Goal: Information Seeking & Learning: Learn about a topic

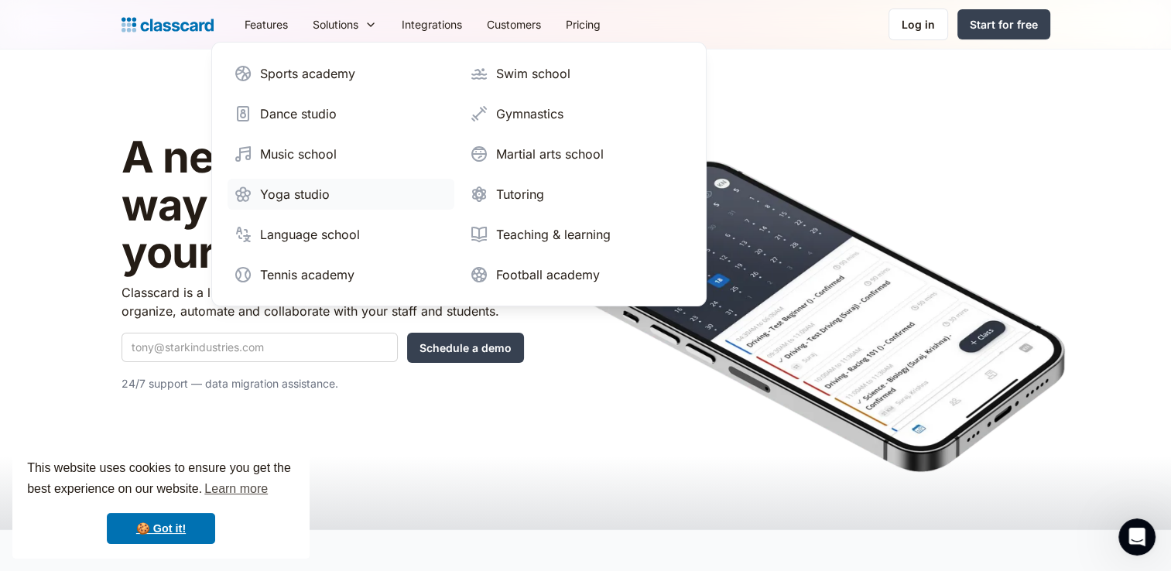
click at [299, 193] on div "Yoga studio" at bounding box center [295, 194] width 70 height 19
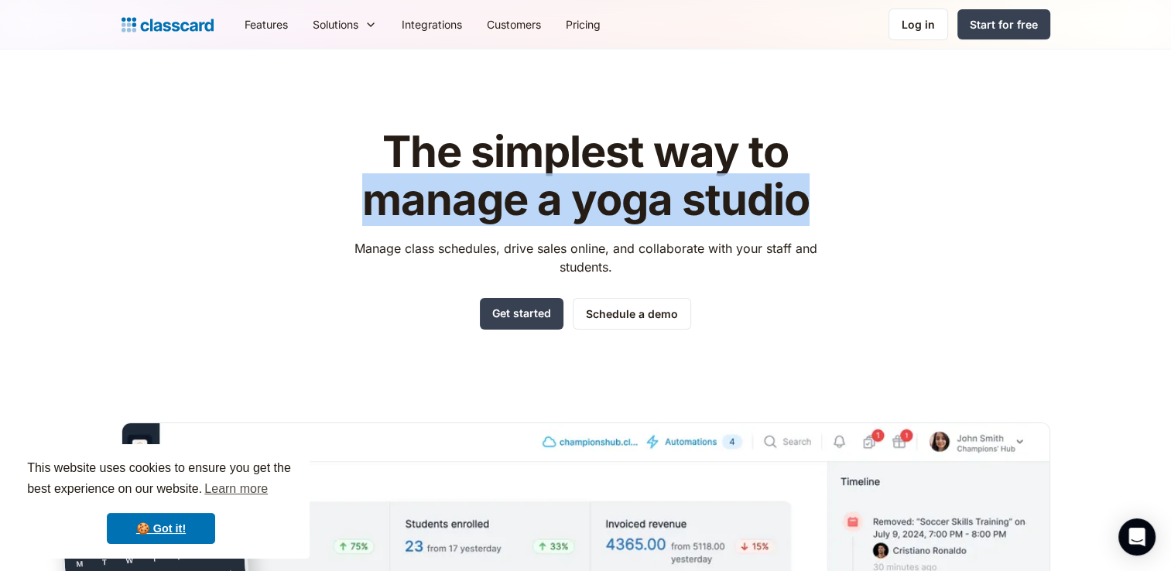
drag, startPoint x: 378, startPoint y: 202, endPoint x: 857, endPoint y: 197, distance: 479.7
click at [857, 197] on div "The simplest way to manage a yoga studio Manage class schedules, drive sales on…" at bounding box center [585, 468] width 928 height 728
click at [438, 18] on link "Integrations" at bounding box center [431, 24] width 85 height 35
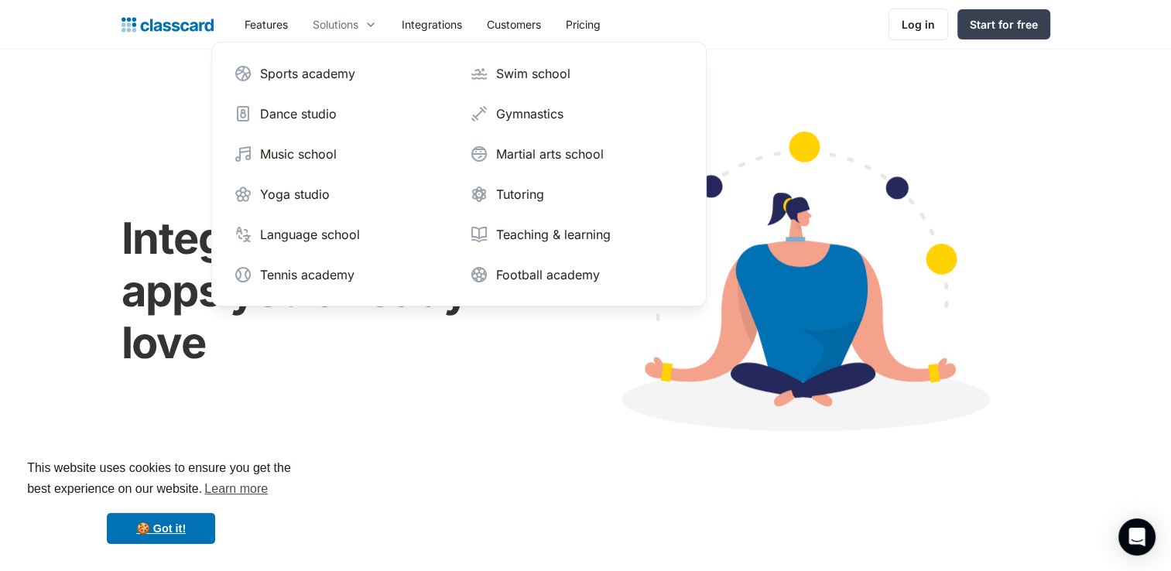
click at [345, 21] on div "Solutions" at bounding box center [336, 24] width 46 height 16
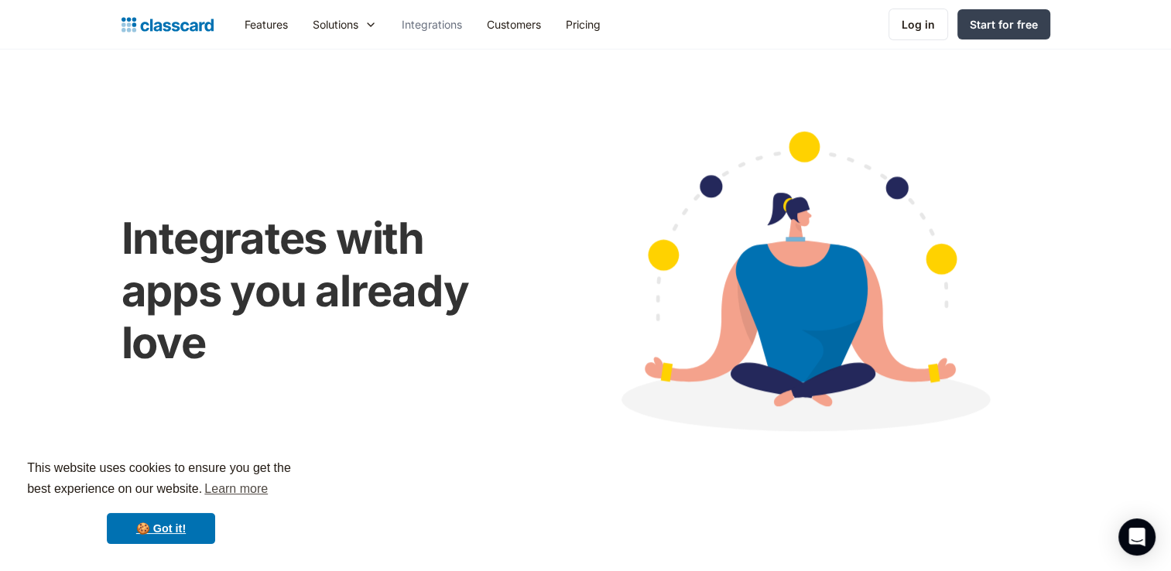
click at [449, 23] on link "Integrations" at bounding box center [431, 24] width 85 height 35
click at [585, 14] on link "Pricing" at bounding box center [583, 24] width 60 height 35
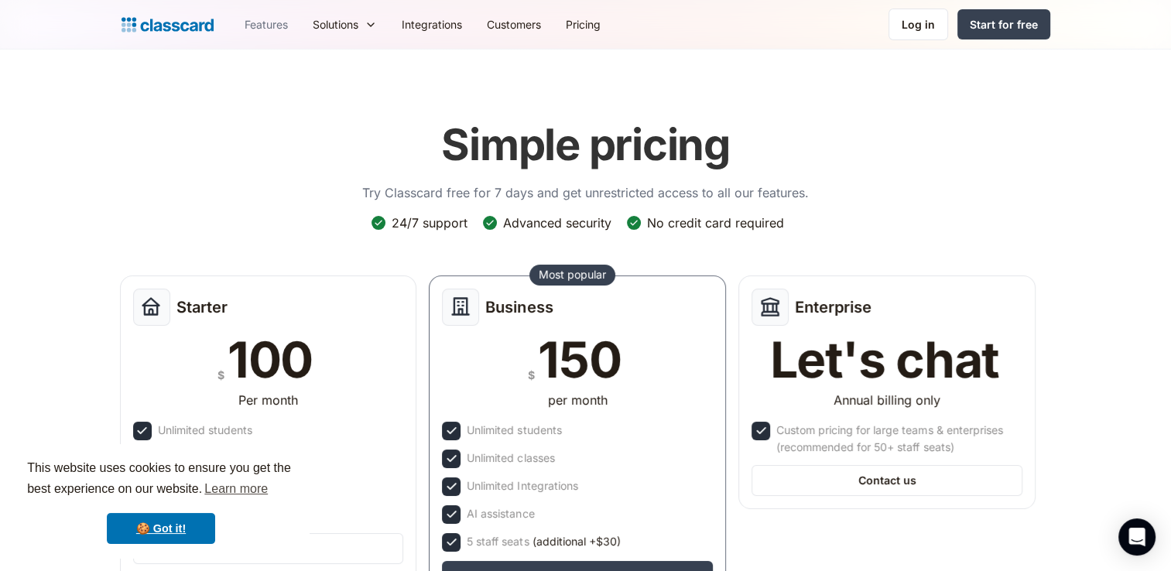
click at [278, 15] on link "Features" at bounding box center [266, 24] width 68 height 35
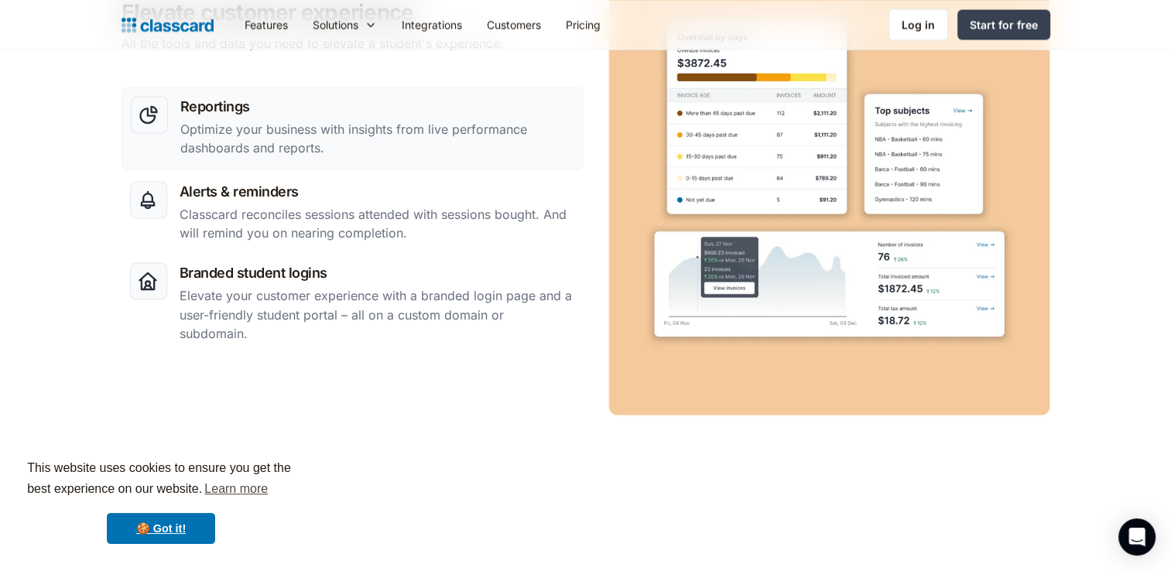
scroll to position [2620, 0]
click at [241, 104] on h3 "Reportings" at bounding box center [377, 105] width 394 height 21
click at [226, 116] on h3 "Reportings" at bounding box center [377, 105] width 394 height 21
click at [144, 124] on img at bounding box center [149, 114] width 22 height 22
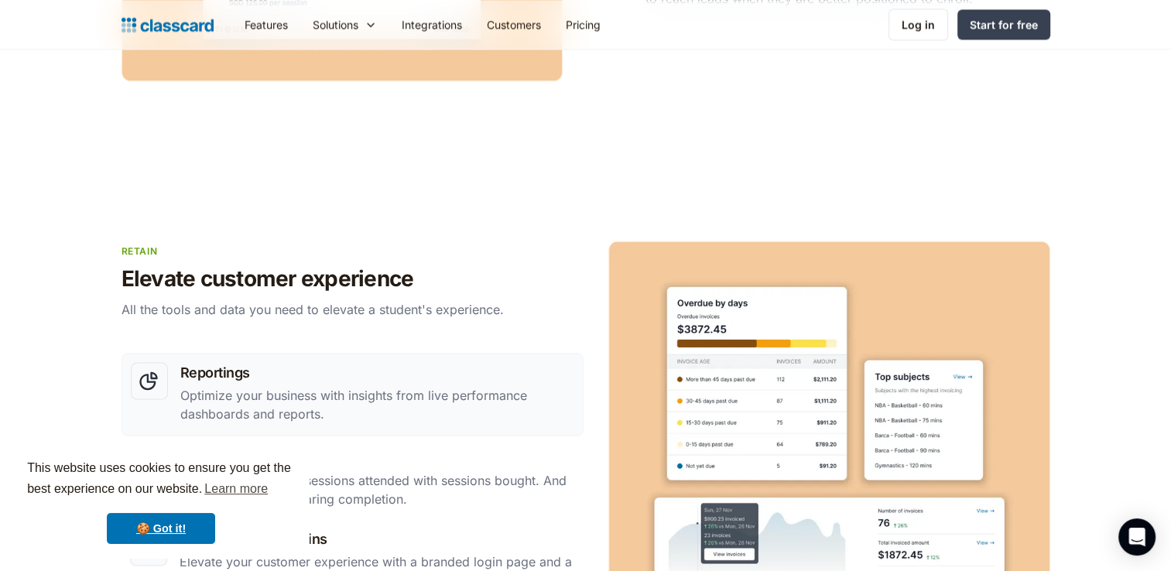
click at [211, 363] on link "Reportings Optimize your business with insights from live performance dashboard…" at bounding box center [352, 394] width 462 height 83
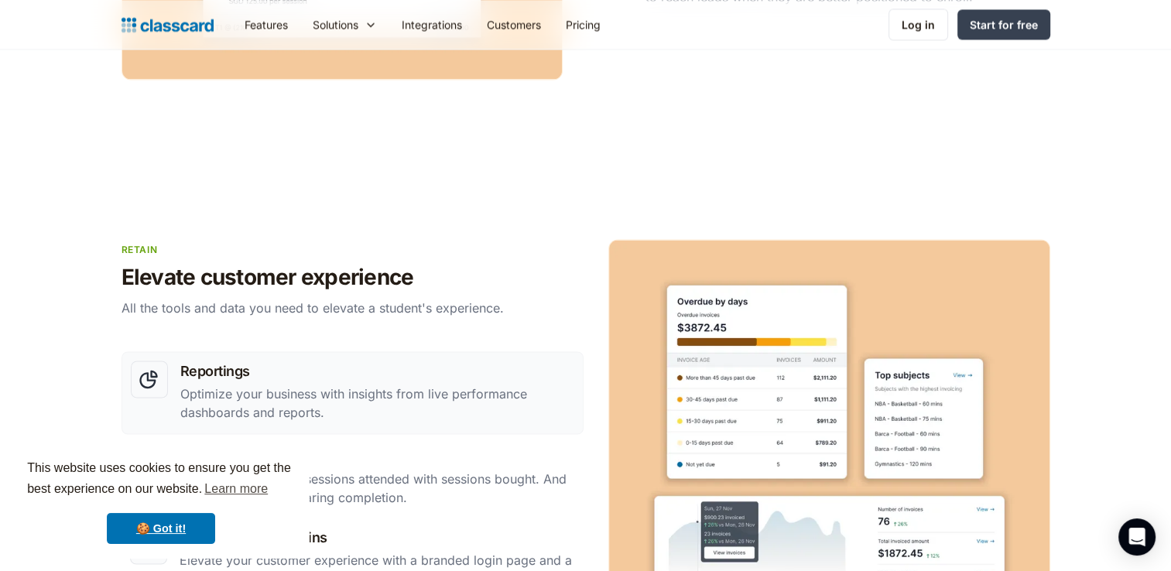
scroll to position [2355, 0]
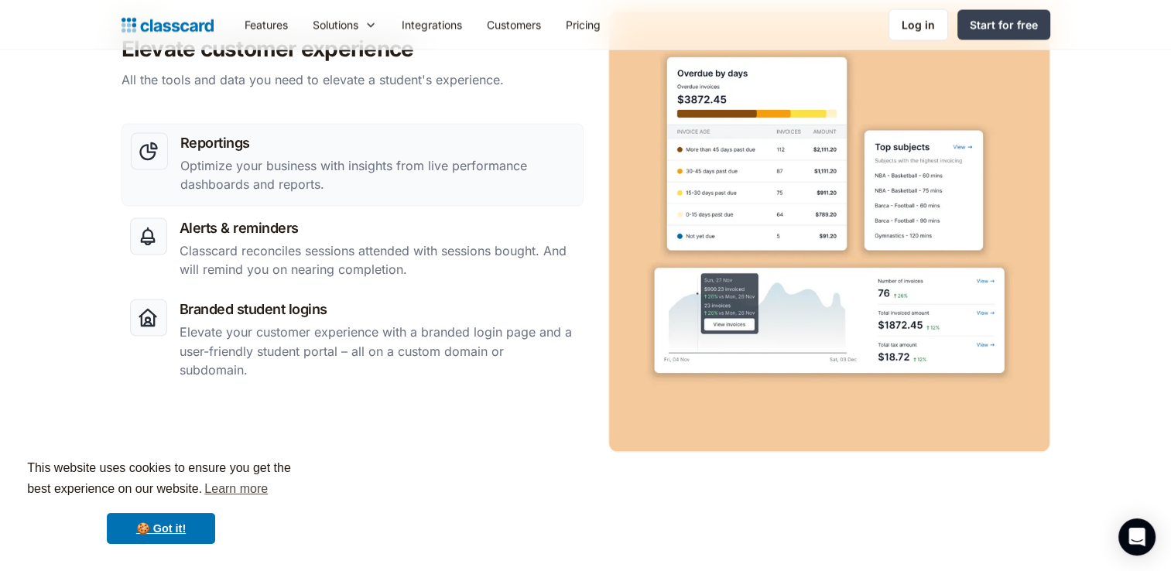
click at [145, 169] on div at bounding box center [149, 150] width 37 height 37
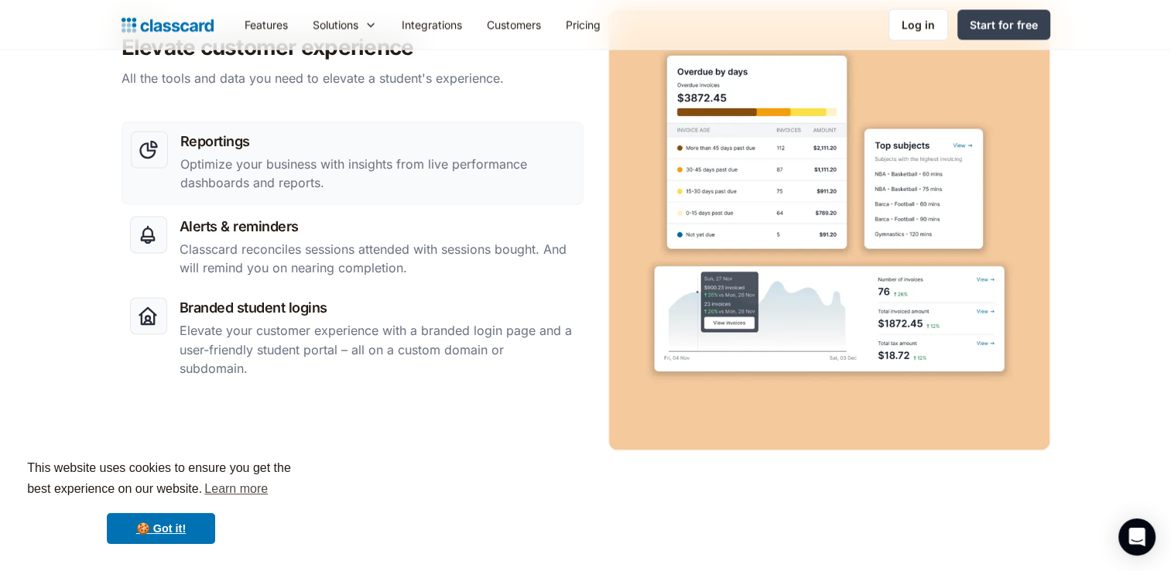
click at [145, 168] on div at bounding box center [149, 149] width 37 height 37
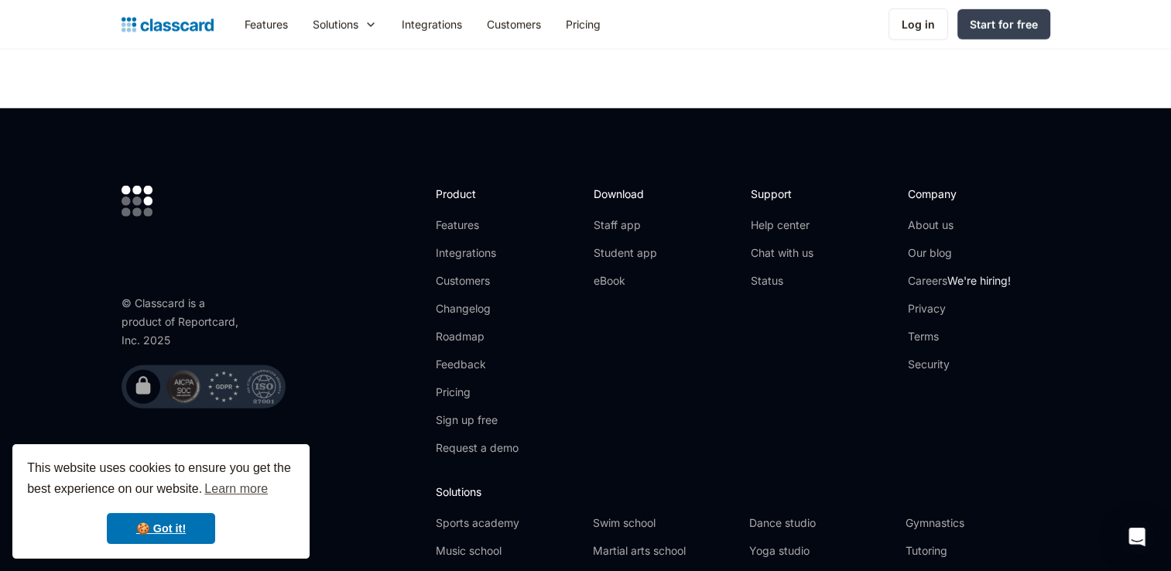
scroll to position [4723, 0]
